Goal: Information Seeking & Learning: Learn about a topic

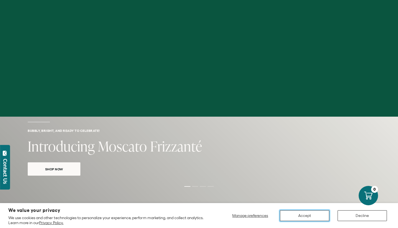
click at [307, 217] on button "Accept" at bounding box center [304, 215] width 49 height 11
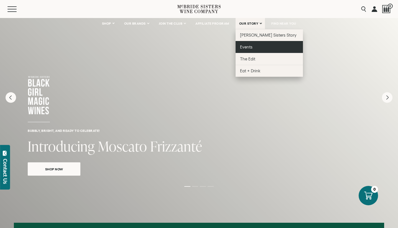
click at [254, 49] on link "Events" at bounding box center [268, 47] width 67 height 12
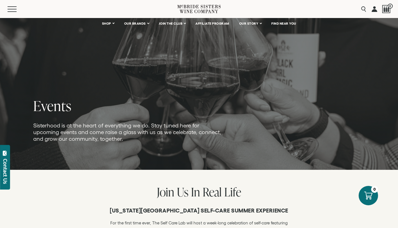
click at [64, 48] on picture at bounding box center [199, 85] width 398 height 170
click at [201, 6] on icon at bounding box center [201, 6] width 2 height 3
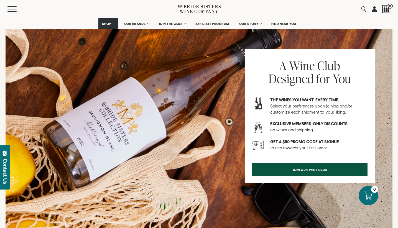
scroll to position [664, 0]
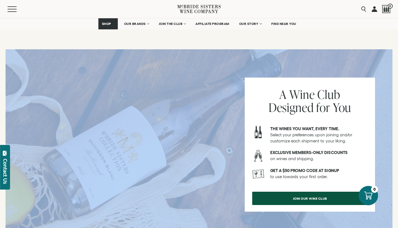
click at [52, 87] on div at bounding box center [199, 154] width 386 height 210
click at [74, 91] on div at bounding box center [199, 154] width 386 height 210
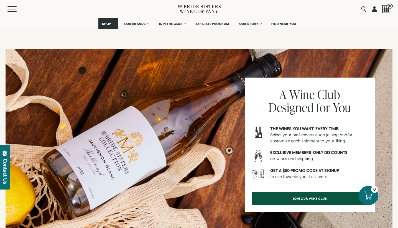
click at [153, 105] on div at bounding box center [199, 154] width 386 height 210
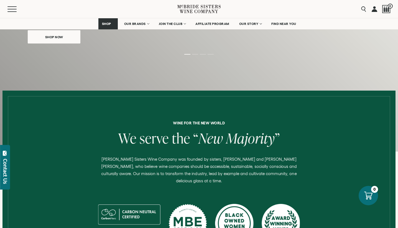
scroll to position [134, 0]
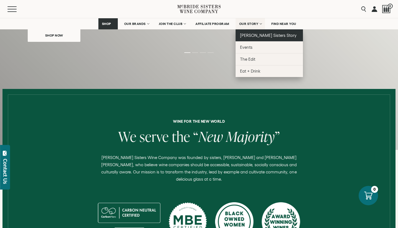
click at [256, 36] on span "[PERSON_NAME] Sisters Story" at bounding box center [268, 35] width 57 height 5
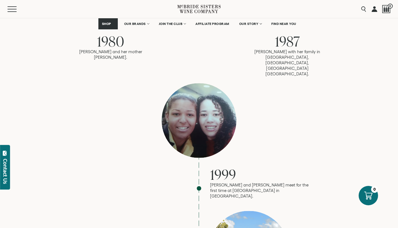
scroll to position [476, 0]
